Goal: Information Seeking & Learning: Learn about a topic

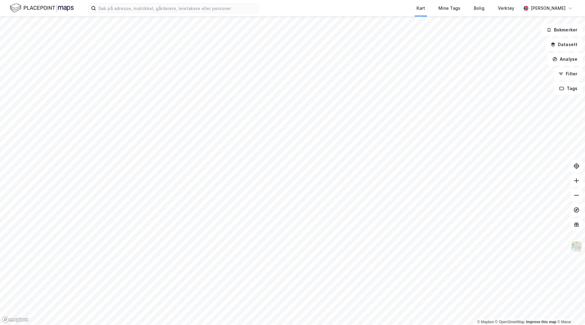
click at [120, 14] on div "Kart Mine Tags Bolig Verktøy [PERSON_NAME]" at bounding box center [292, 8] width 585 height 16
click at [123, 9] on input at bounding box center [177, 8] width 163 height 9
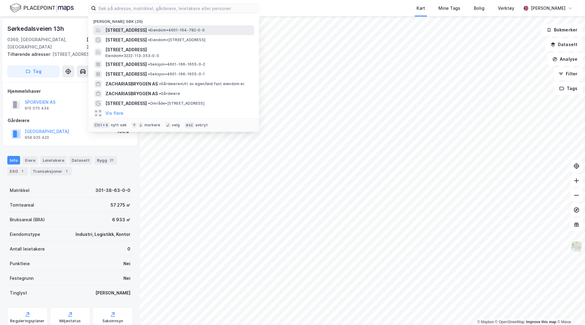
click at [140, 29] on span "[STREET_ADDRESS]" at bounding box center [125, 30] width 41 height 7
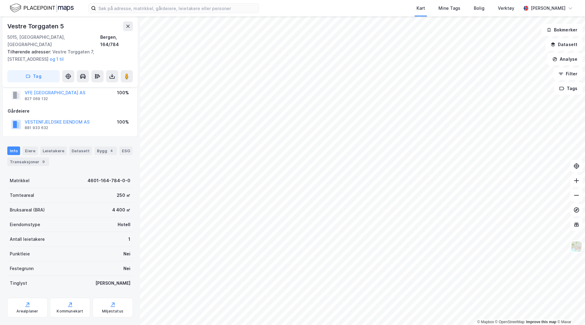
scroll to position [22, 0]
